Goal: Register for event/course

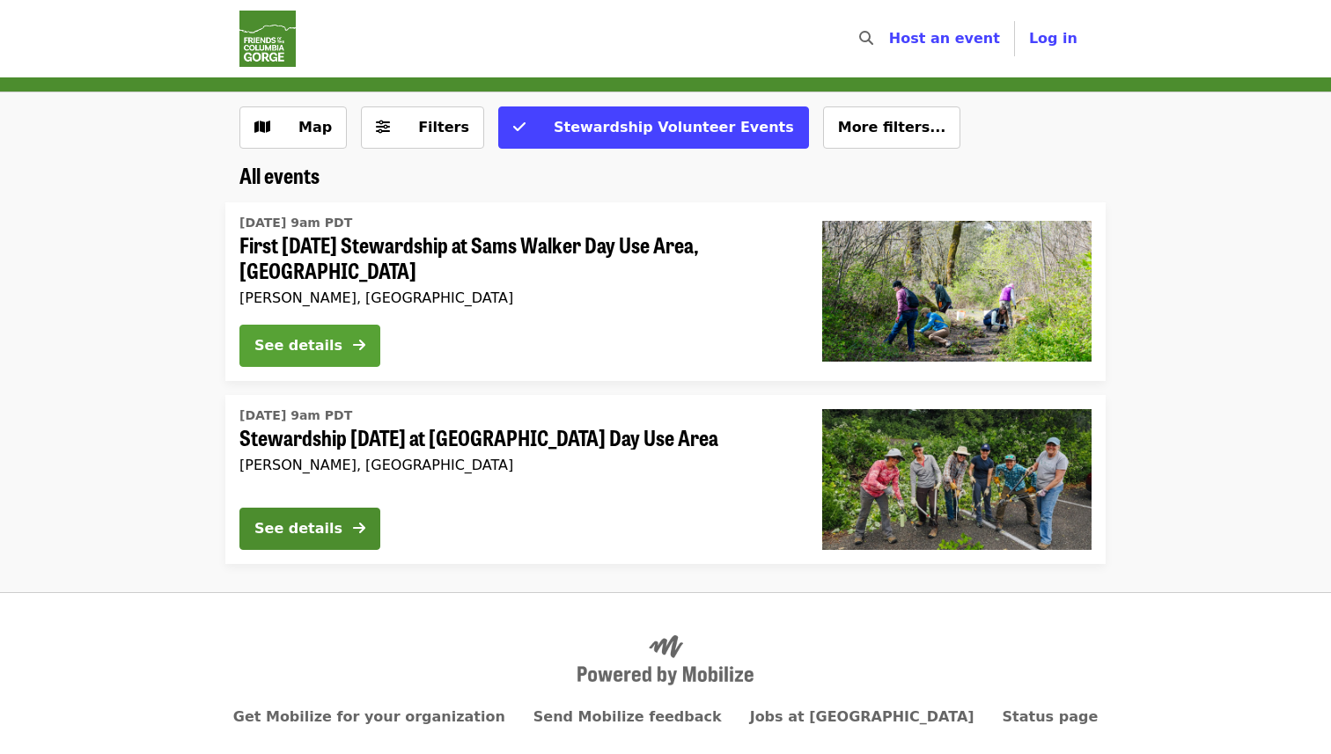
click at [346, 338] on button "See details" at bounding box center [309, 346] width 141 height 42
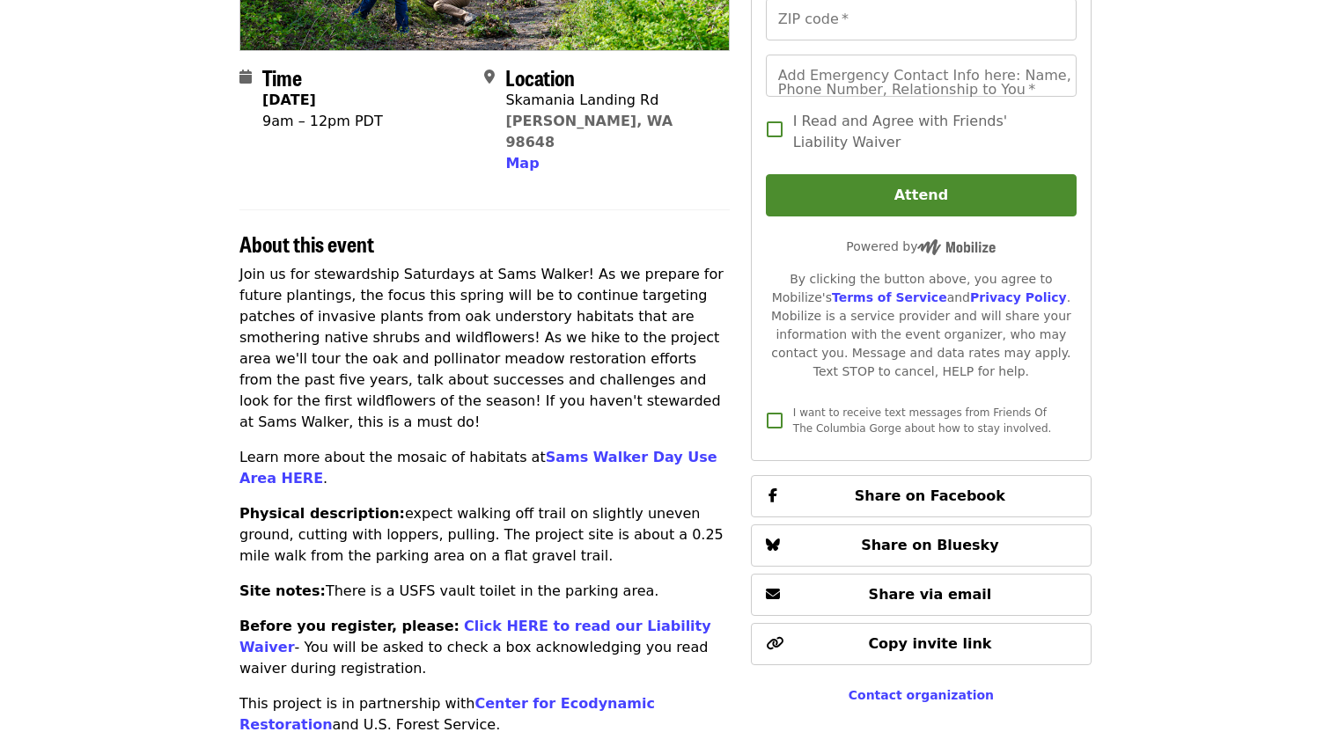
scroll to position [373, 0]
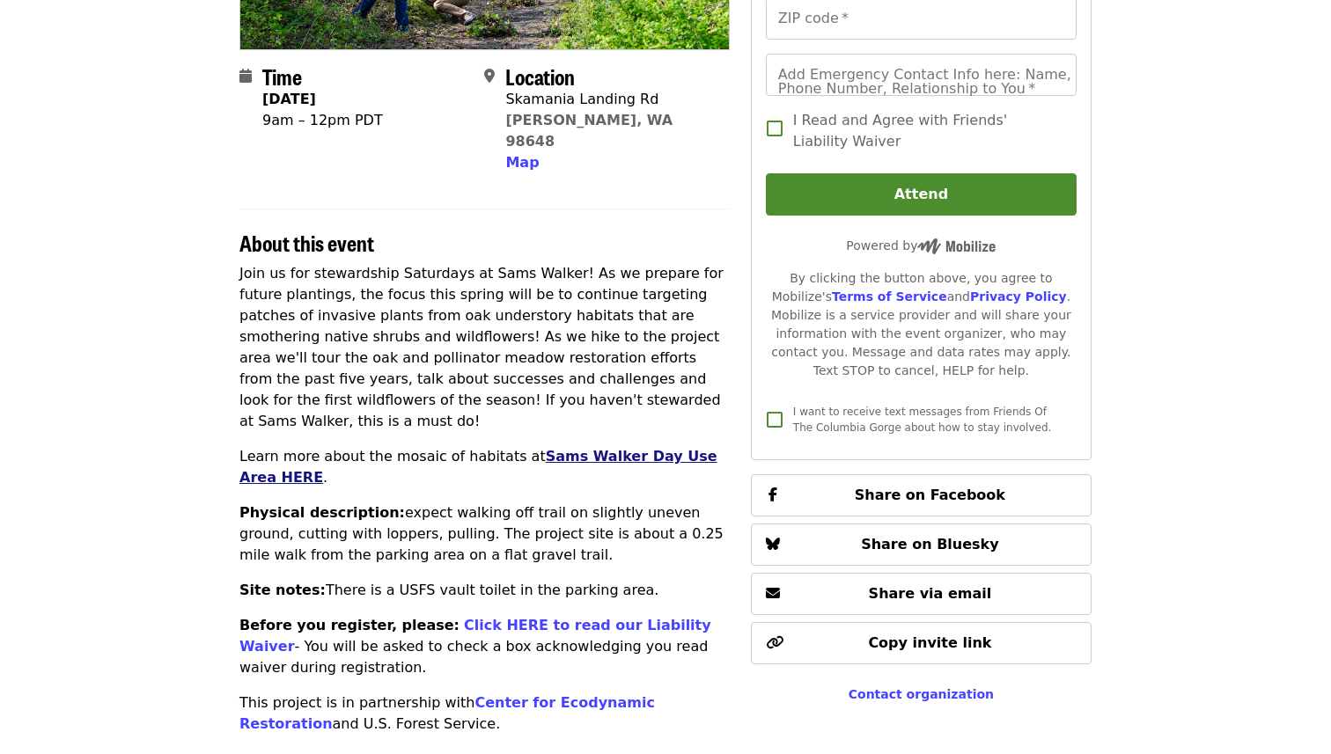
click at [605, 448] on link "Sams Walker Day Use Area HERE" at bounding box center [478, 467] width 478 height 38
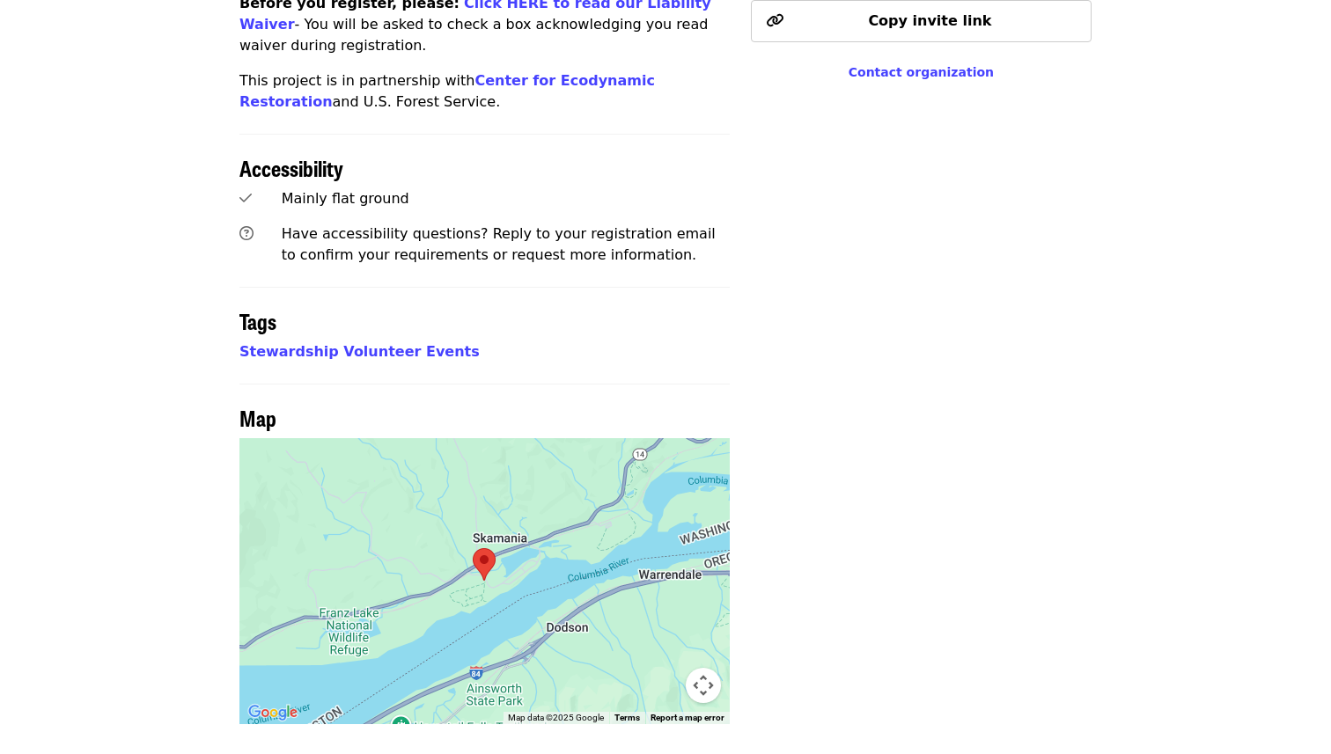
scroll to position [1191, 0]
